Goal: Transaction & Acquisition: Purchase product/service

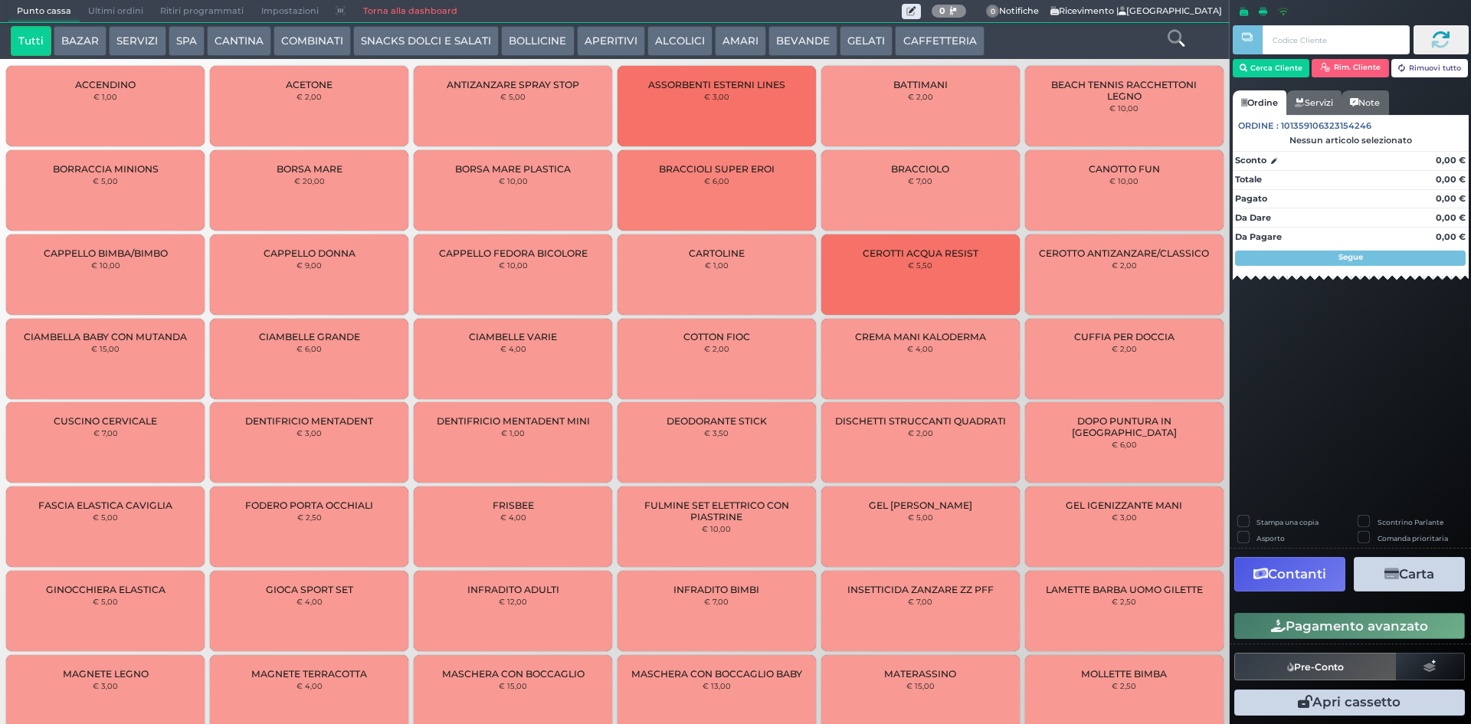
click at [169, 34] on button "SPA" at bounding box center [187, 41] width 36 height 31
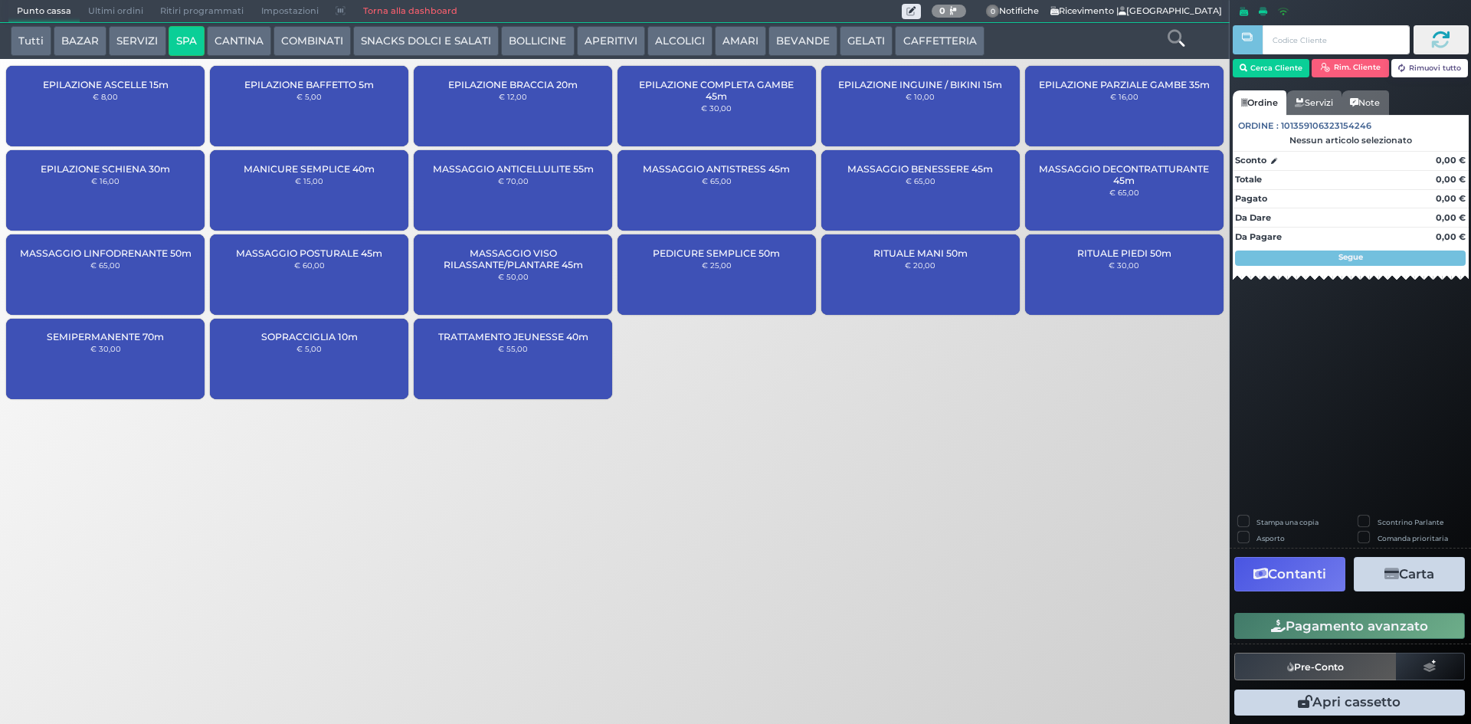
click at [696, 192] on div "MASSAGGIO ANTISTRESS 45m € 65,00" at bounding box center [717, 190] width 198 height 80
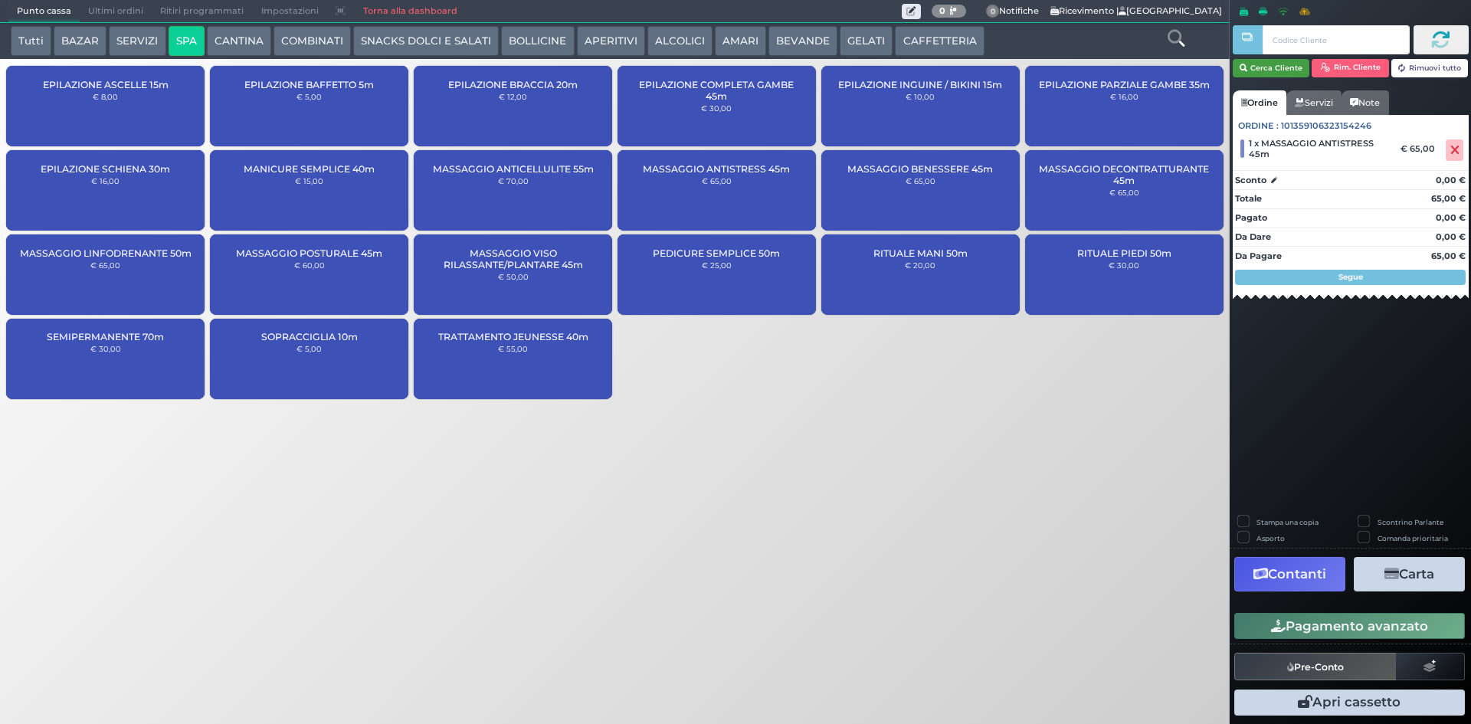
click at [1297, 72] on button "Cerca Cliente" at bounding box center [1271, 68] width 77 height 18
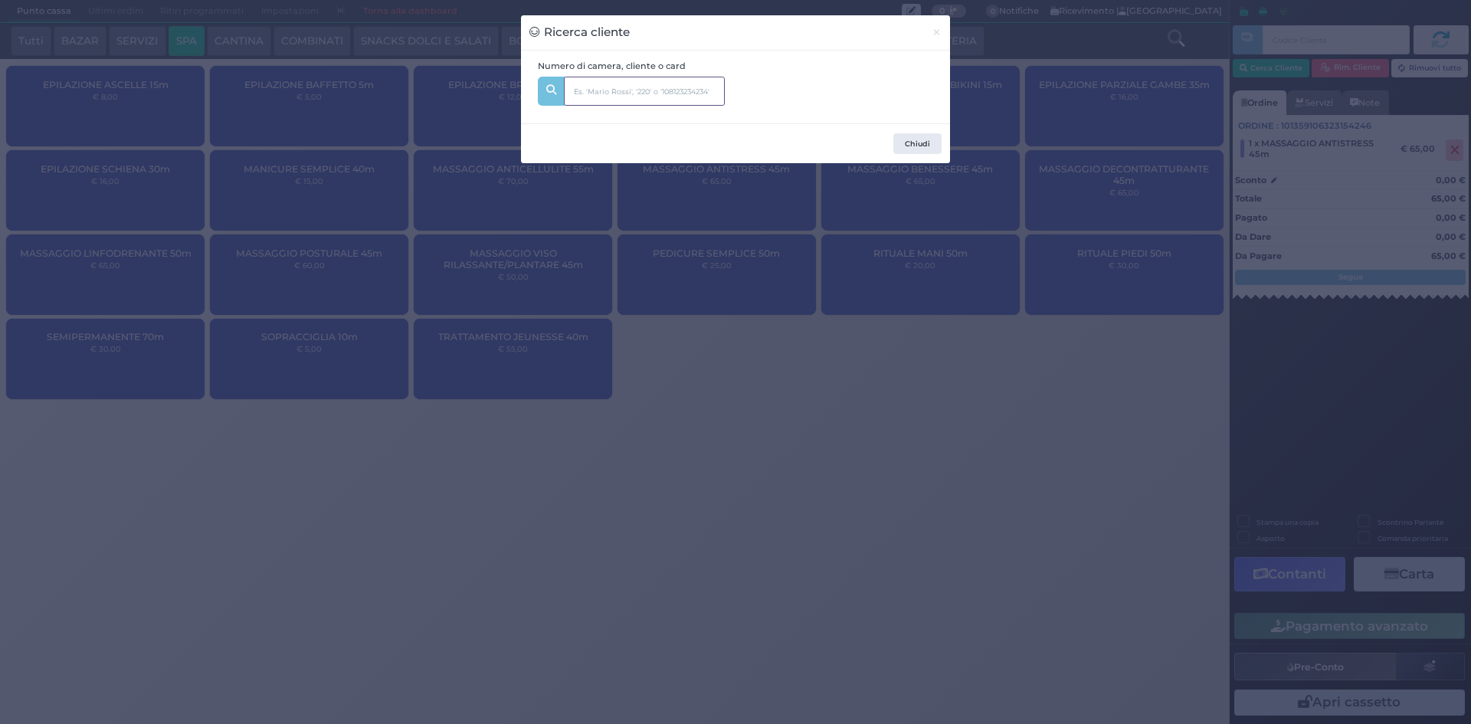
click at [681, 93] on input "text" at bounding box center [644, 91] width 161 height 29
type input "342"
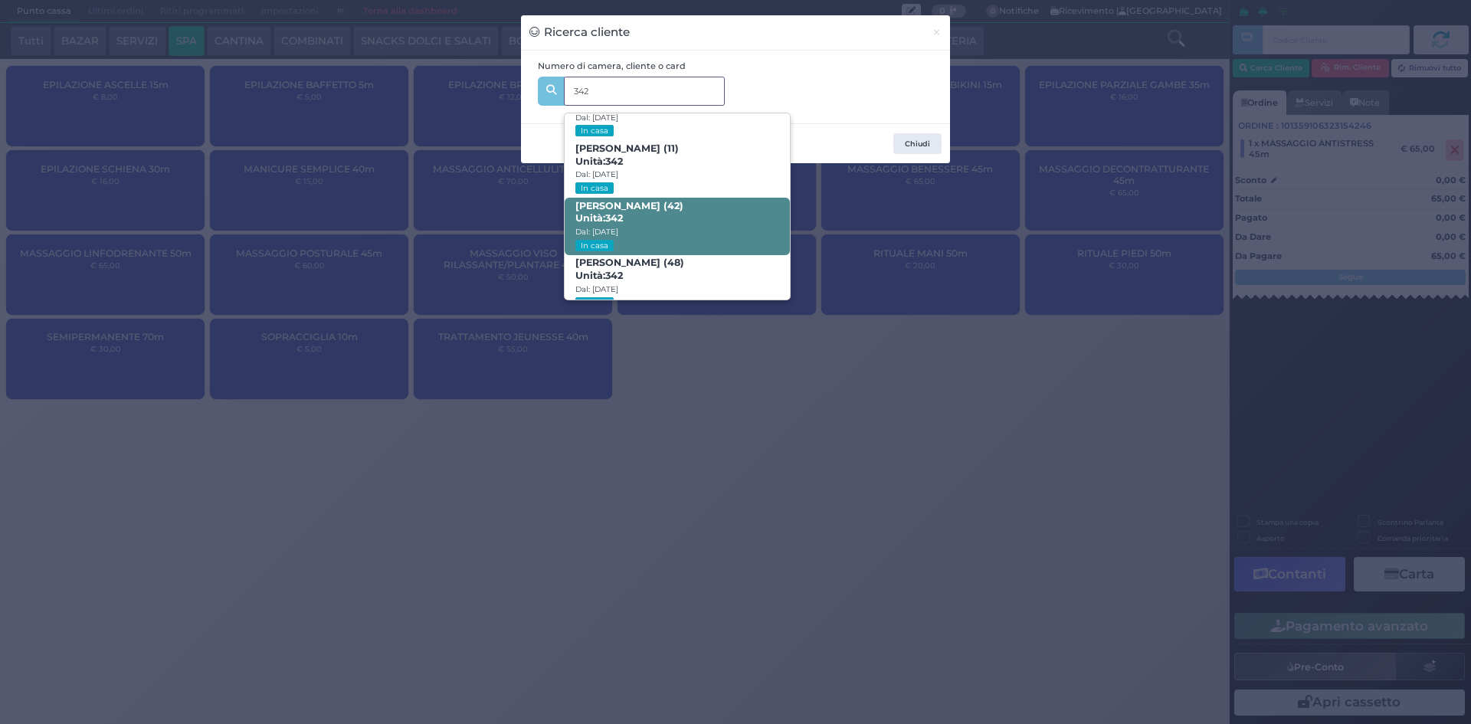
scroll to position [73, 0]
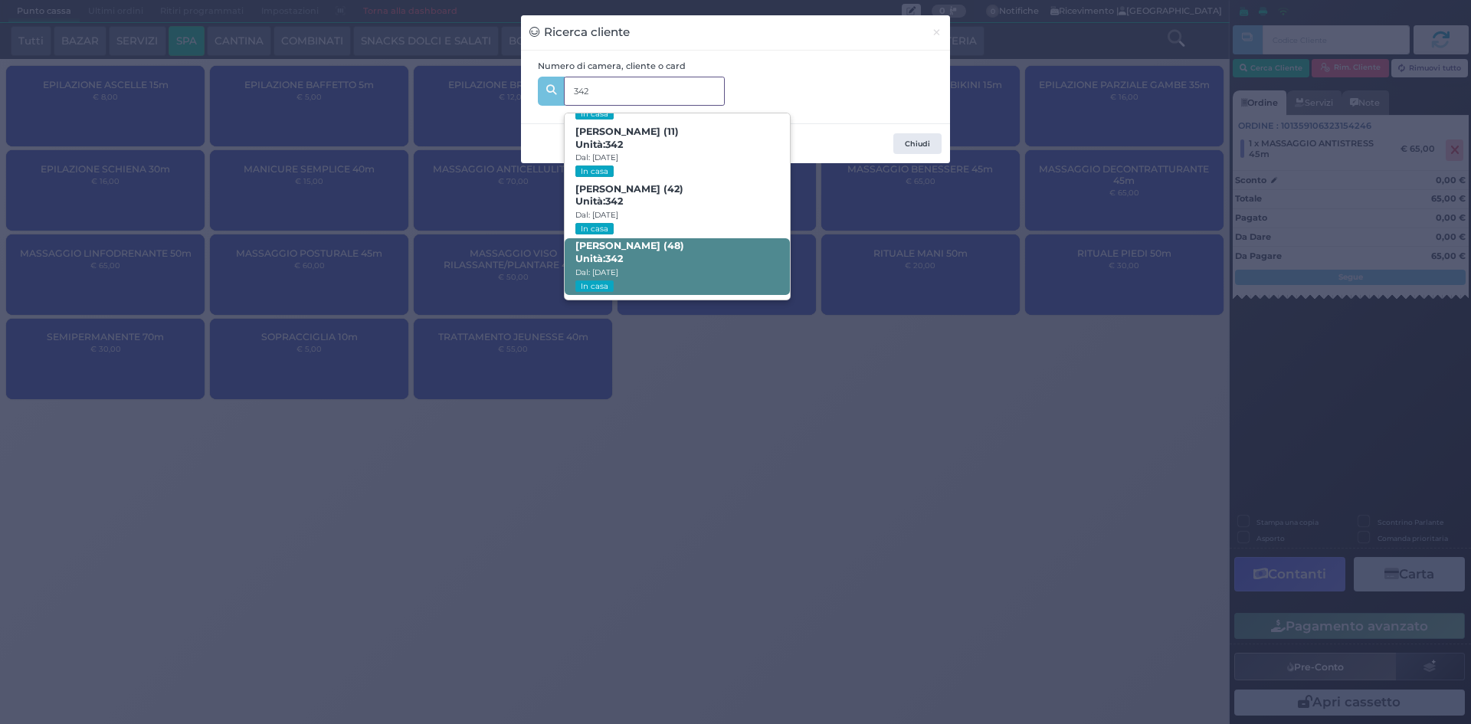
click at [699, 261] on span "[PERSON_NAME] (48) Unità: 342 Dal: [DATE] In casa" at bounding box center [677, 266] width 225 height 57
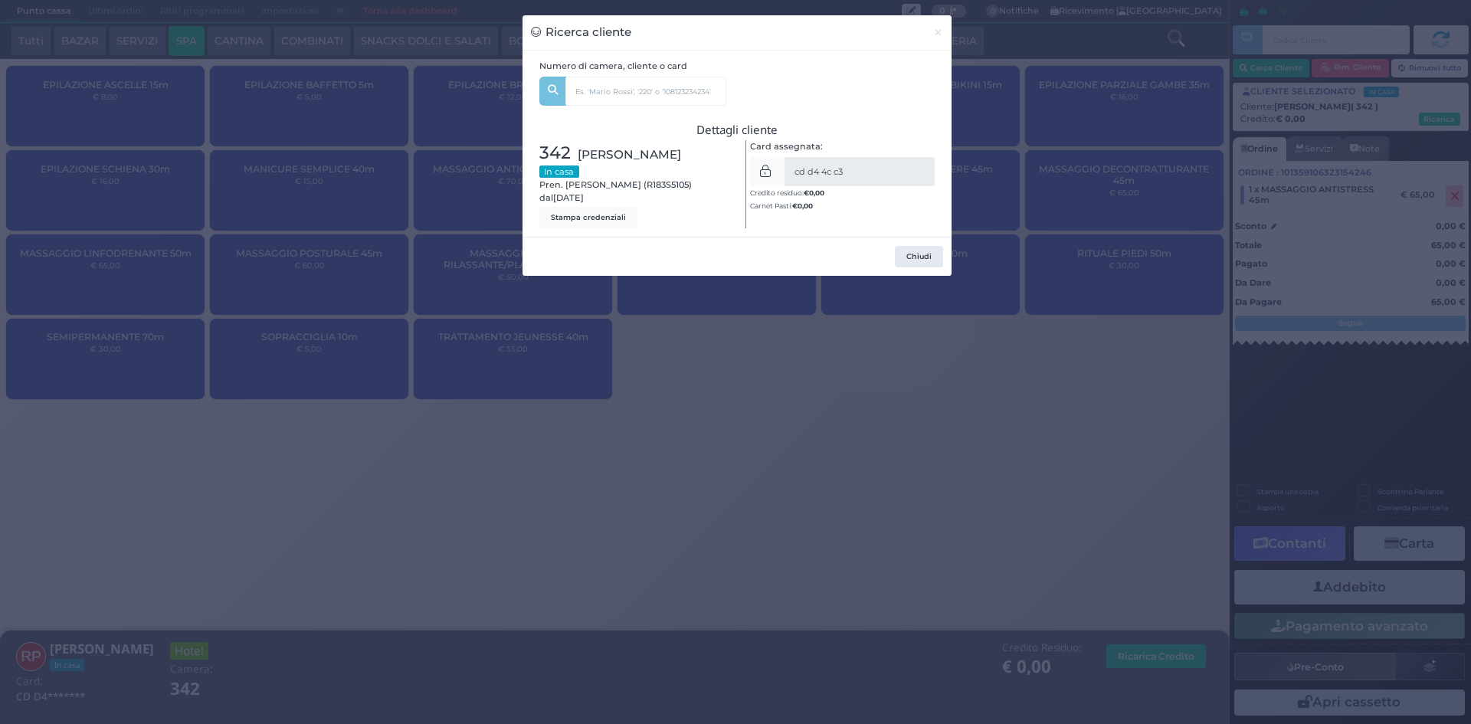
drag, startPoint x: 1017, startPoint y: 363, endPoint x: 1106, endPoint y: 386, distance: 91.8
click at [1018, 362] on div "Ricerca cliente × Numero di camera, cliente o card 342 [PERSON_NAME] (8) Unità:…" at bounding box center [735, 362] width 1471 height 724
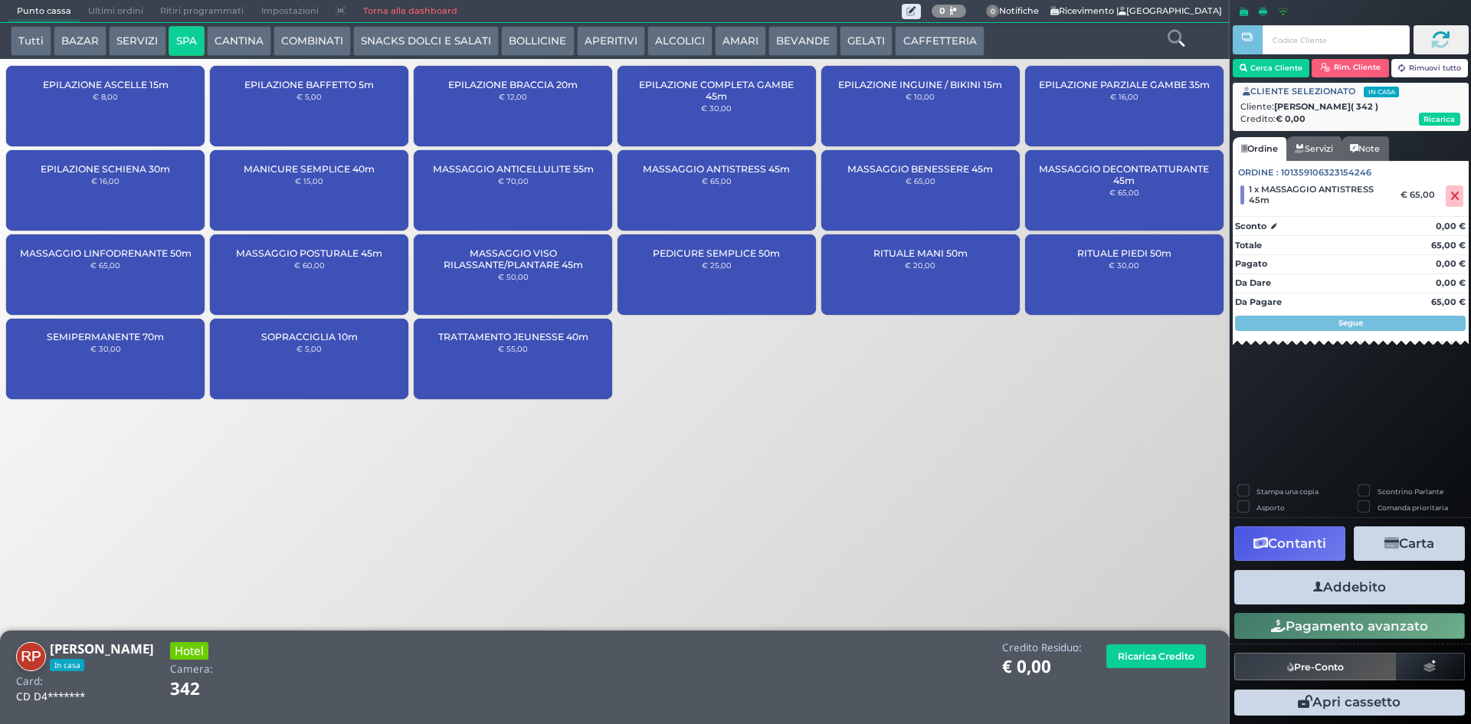
click at [1383, 580] on button "Addebito" at bounding box center [1350, 587] width 231 height 34
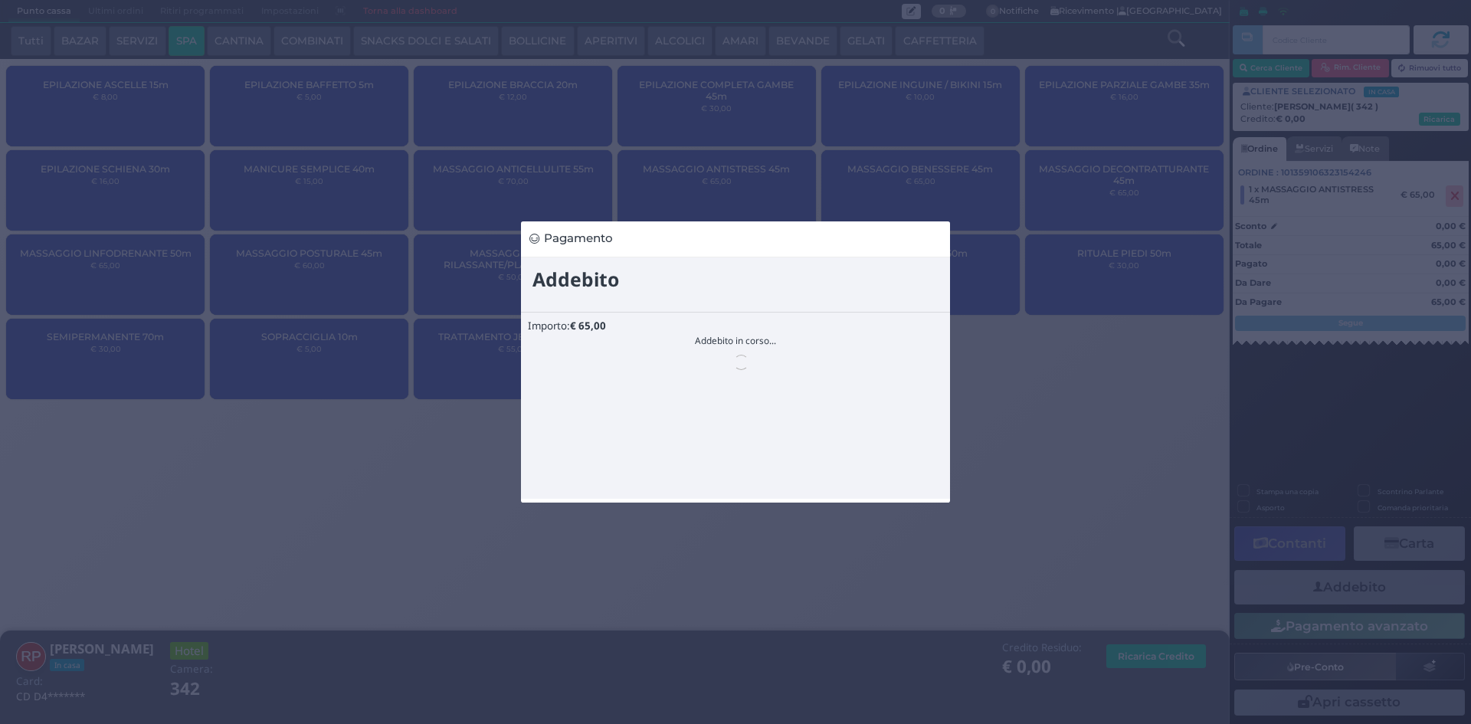
scroll to position [0, 0]
